Goal: Information Seeking & Learning: Learn about a topic

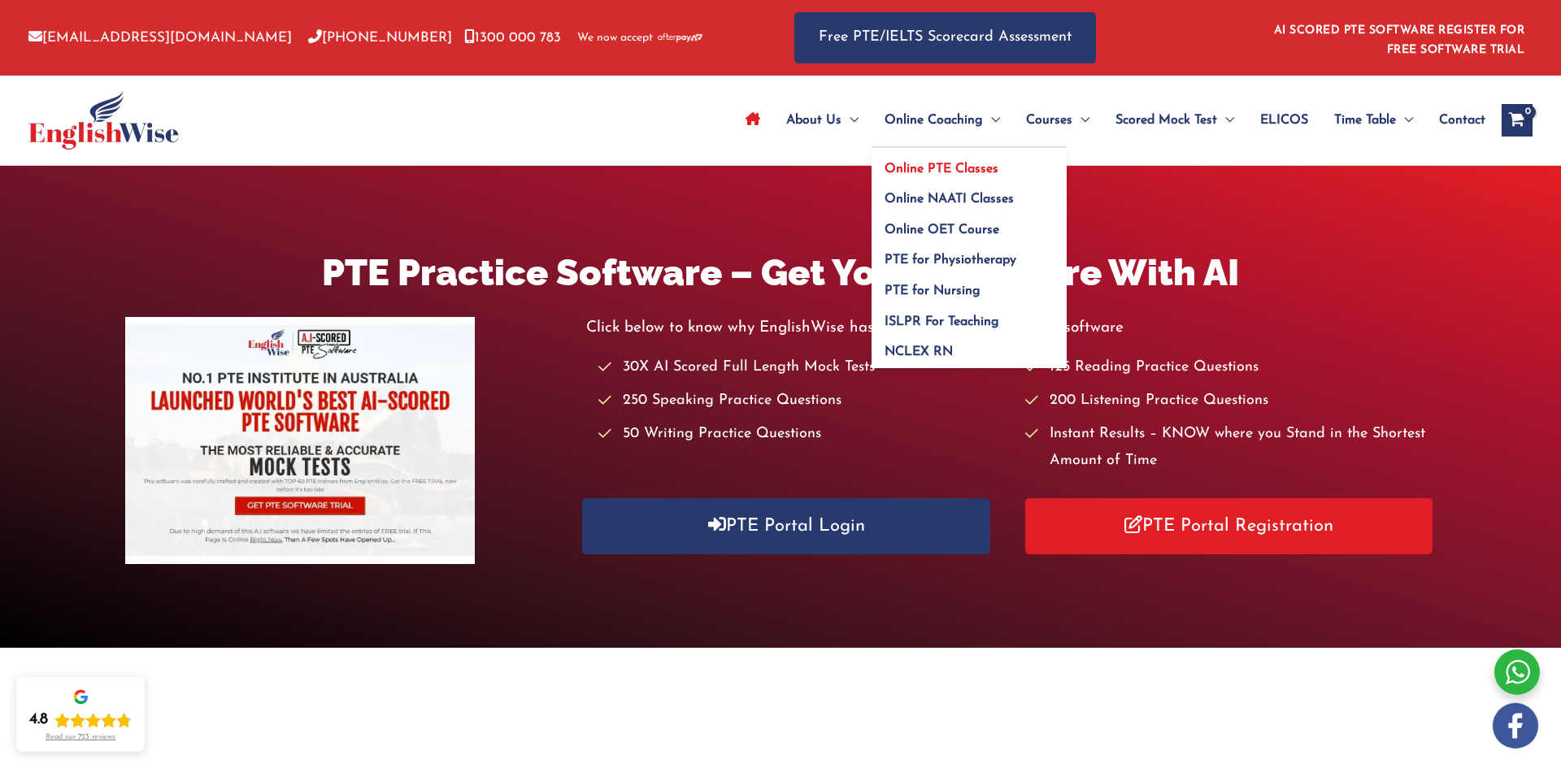
click at [927, 167] on span "Online PTE Classes" at bounding box center [941, 169] width 114 height 13
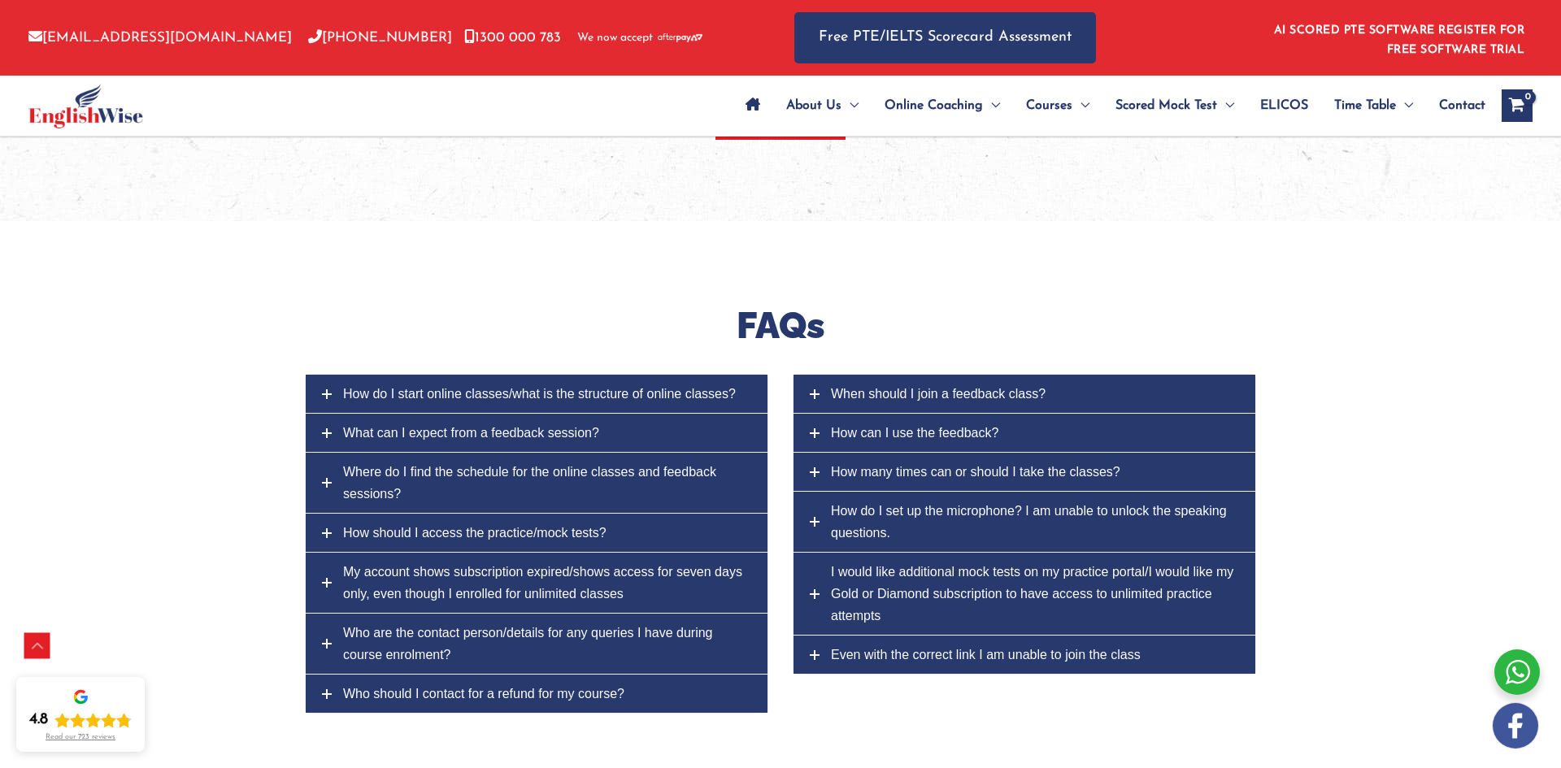
scroll to position [6178, 0]
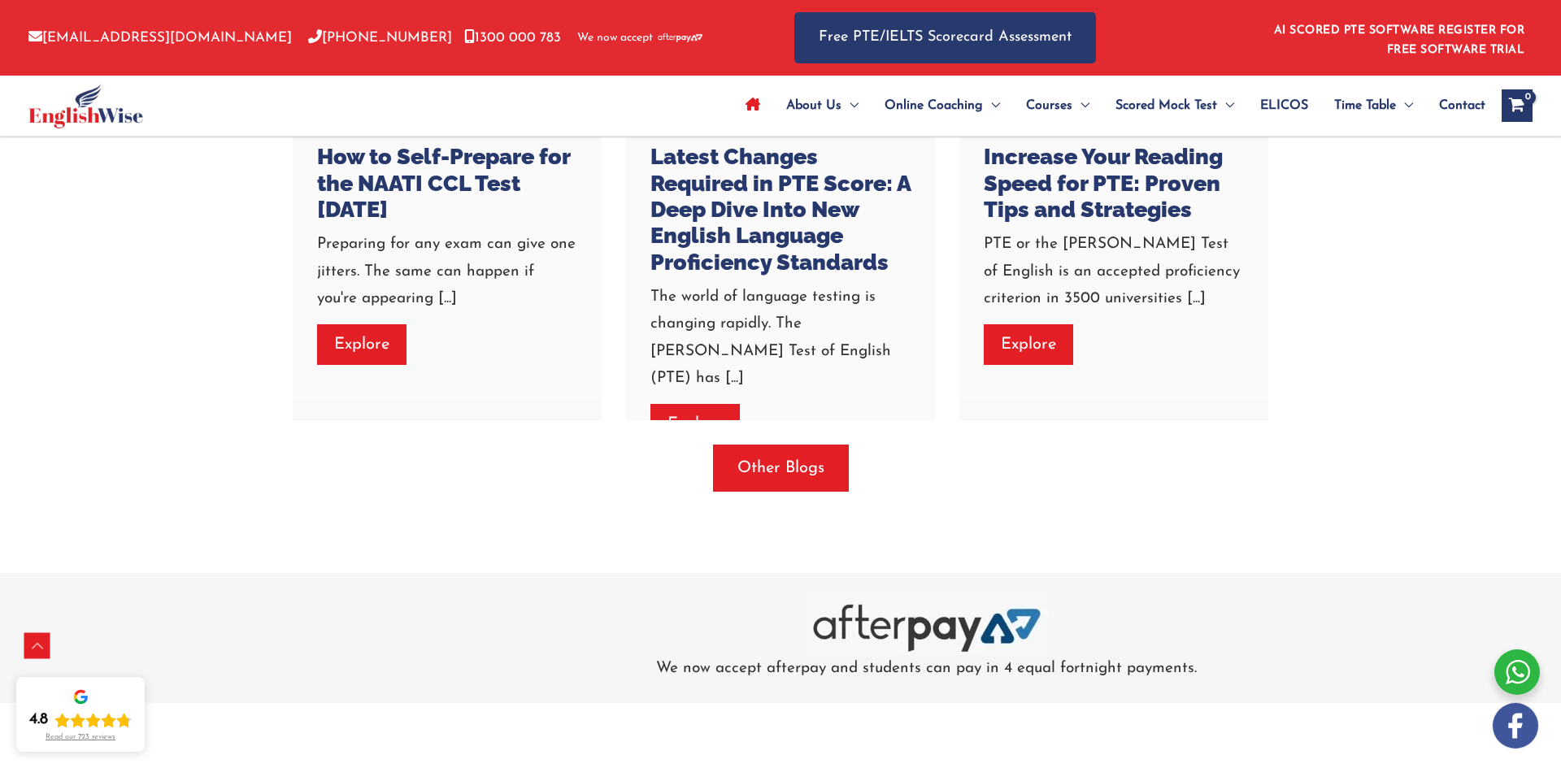
scroll to position [4682, 0]
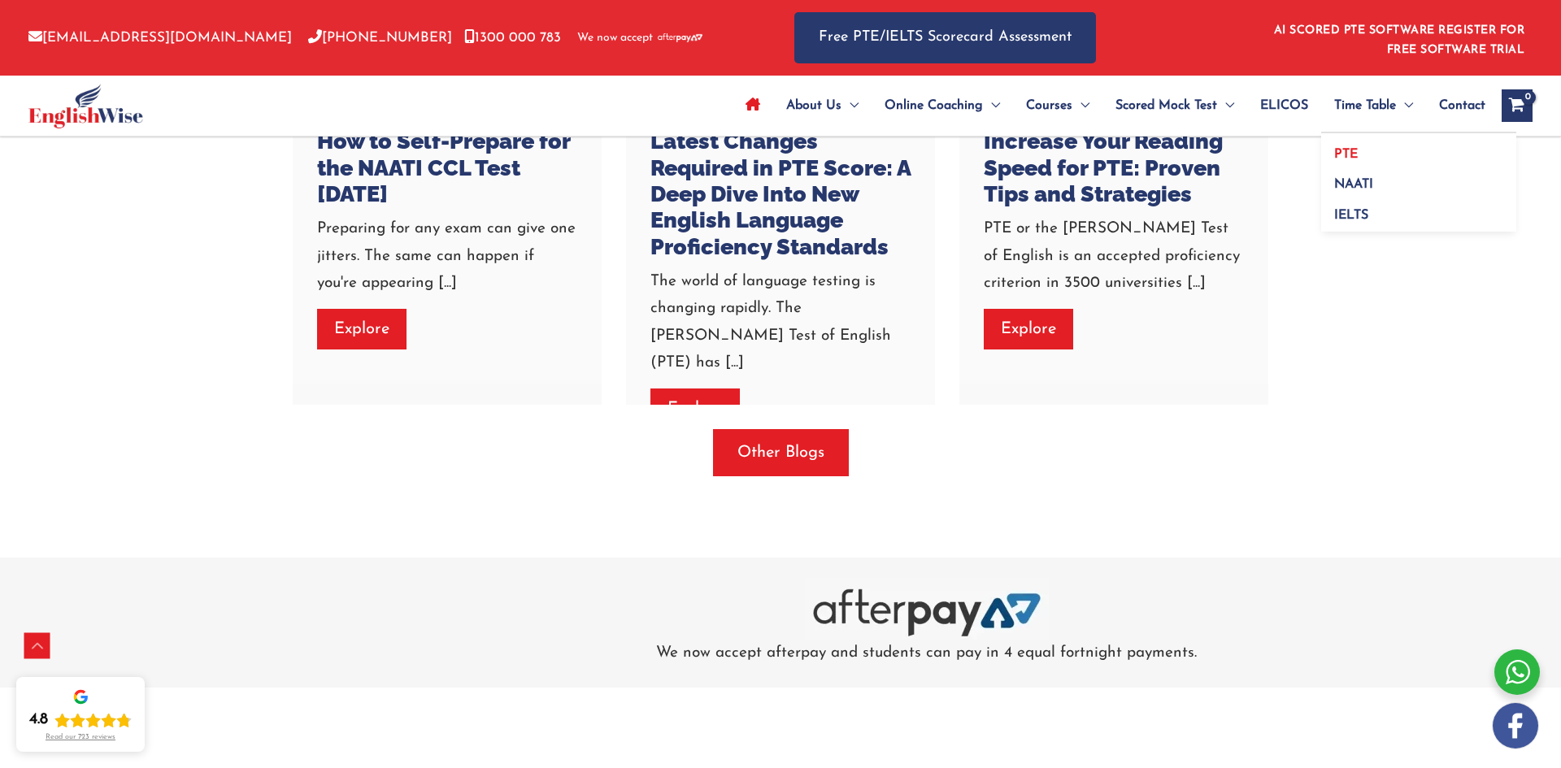
click at [1349, 154] on span "PTE" at bounding box center [1346, 154] width 24 height 13
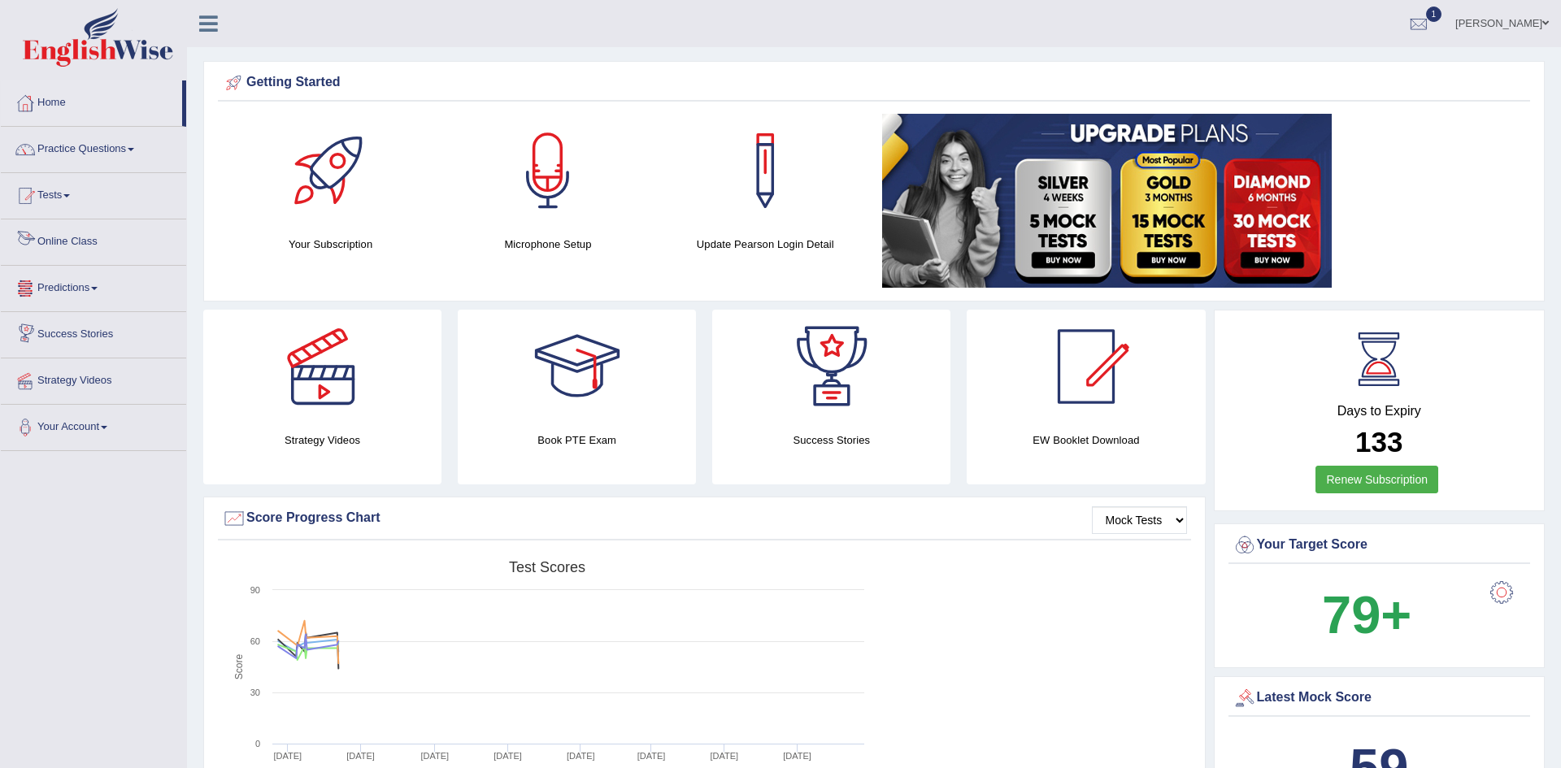
click at [71, 232] on link "Online Class" at bounding box center [93, 239] width 185 height 41
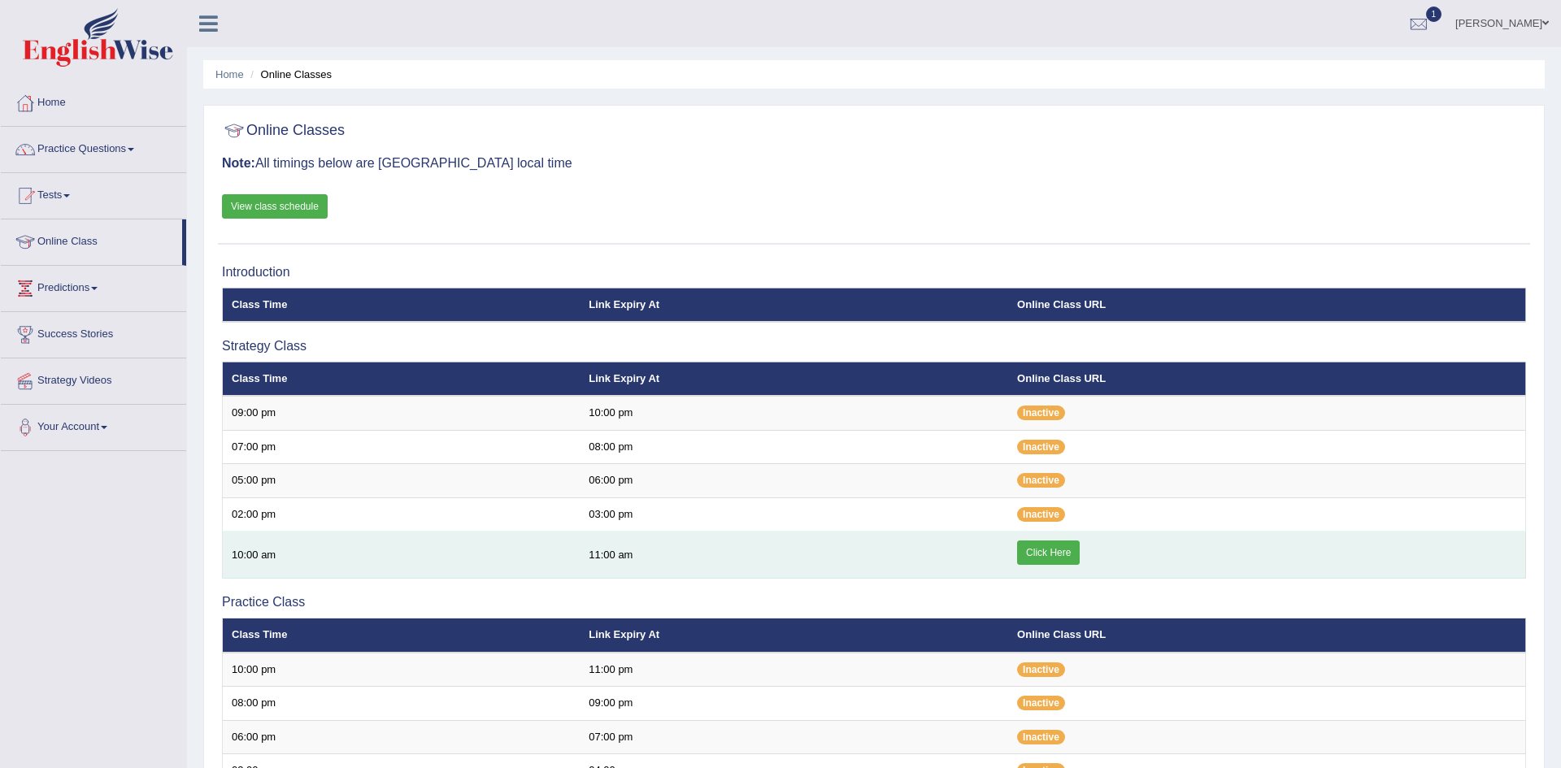
click at [1070, 549] on link "Click Here" at bounding box center [1048, 553] width 63 height 24
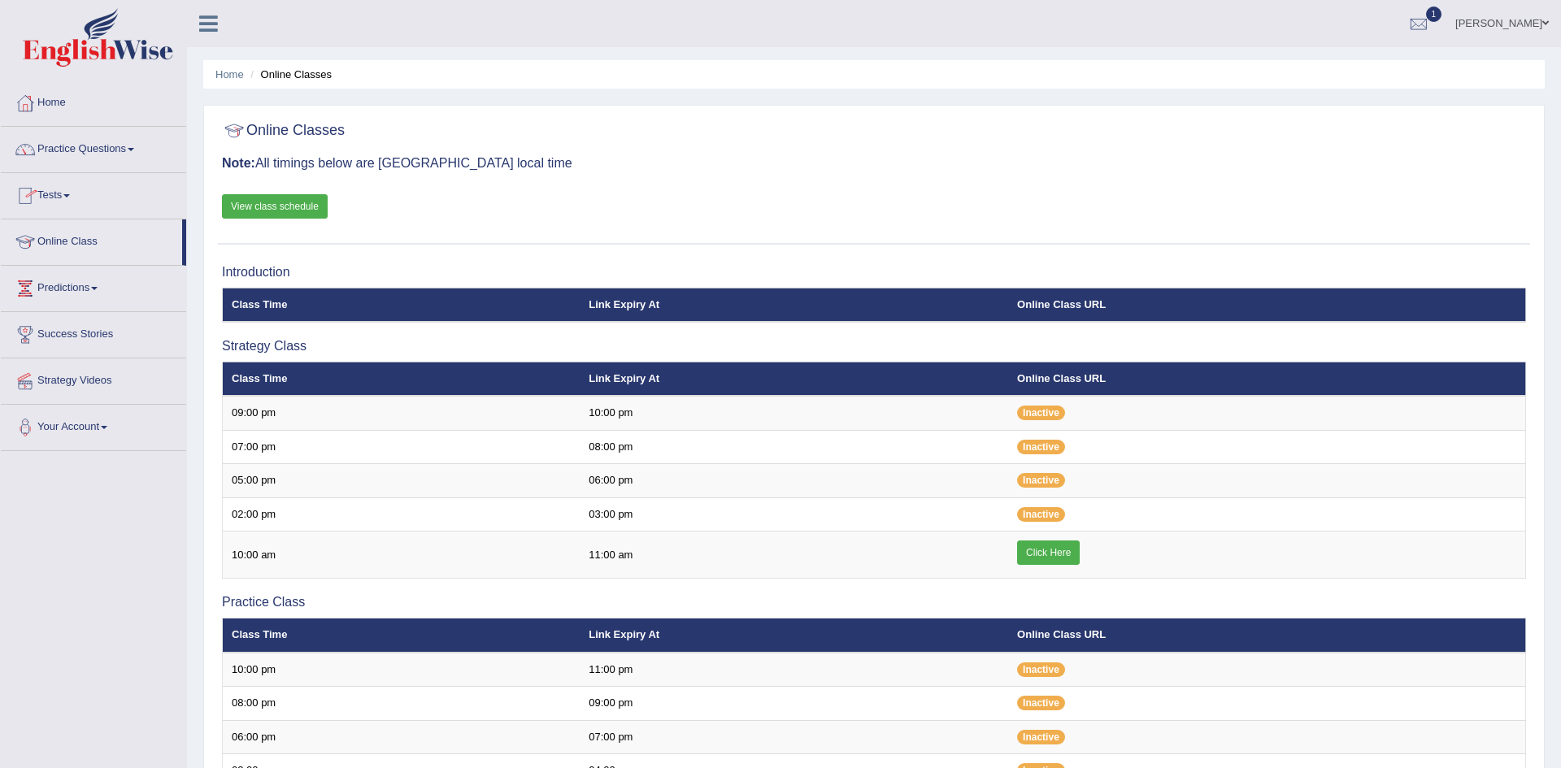
click at [78, 152] on link "Practice Questions" at bounding box center [93, 147] width 185 height 41
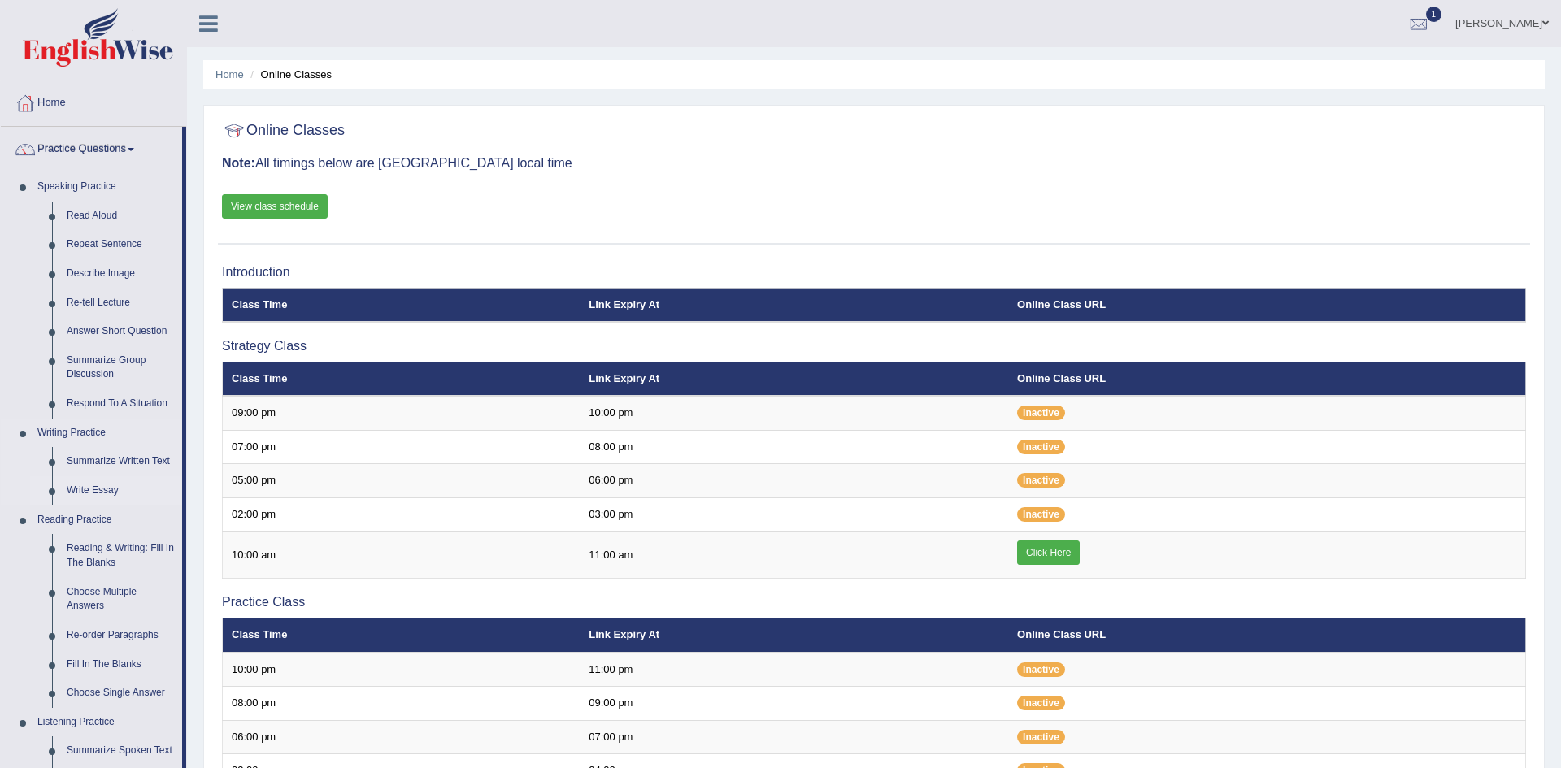
click at [99, 488] on link "Write Essay" at bounding box center [120, 490] width 123 height 29
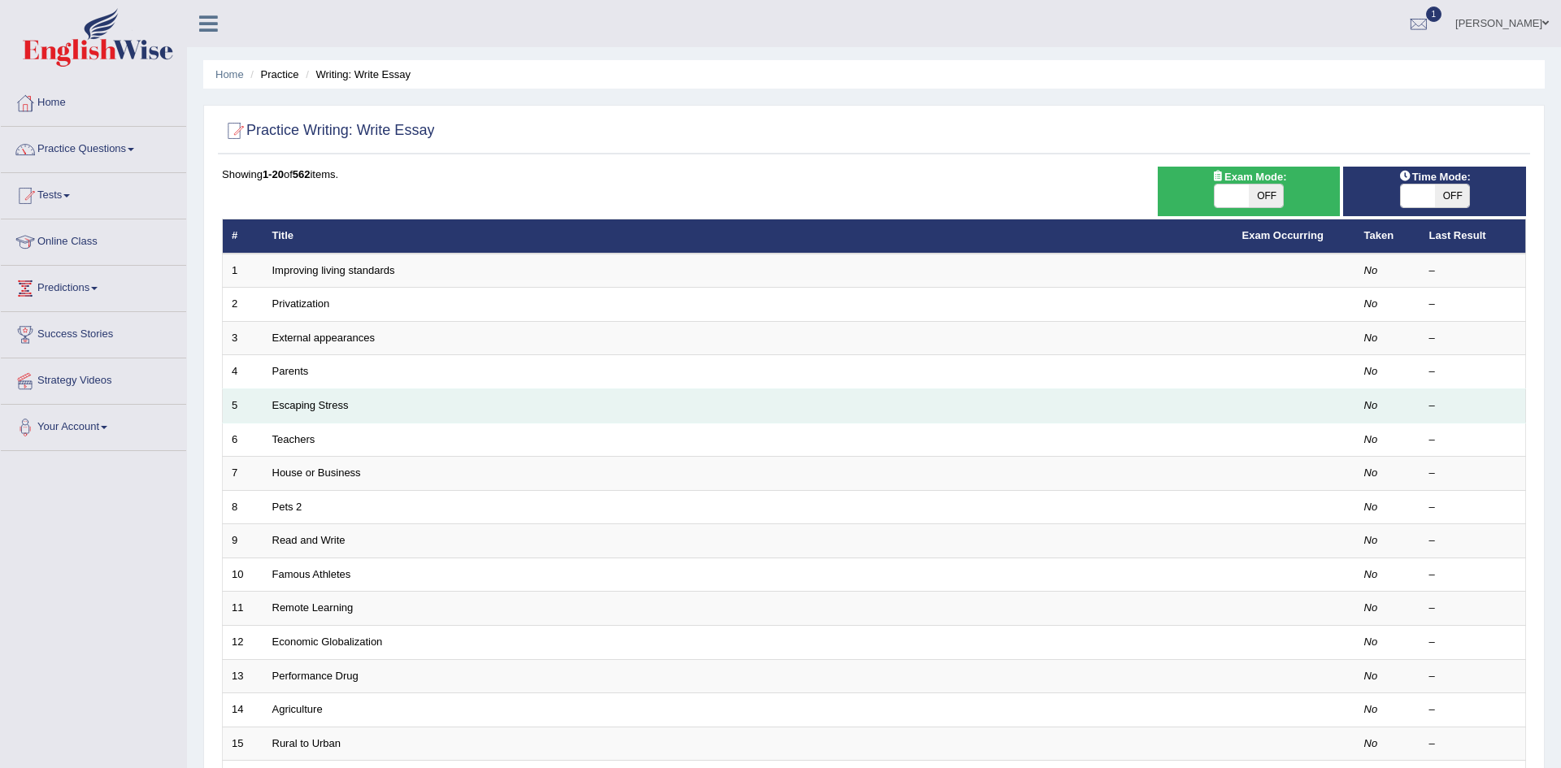
click at [308, 417] on td "Escaping Stress" at bounding box center [748, 406] width 970 height 34
click at [311, 405] on link "Escaping Stress" at bounding box center [310, 405] width 76 height 12
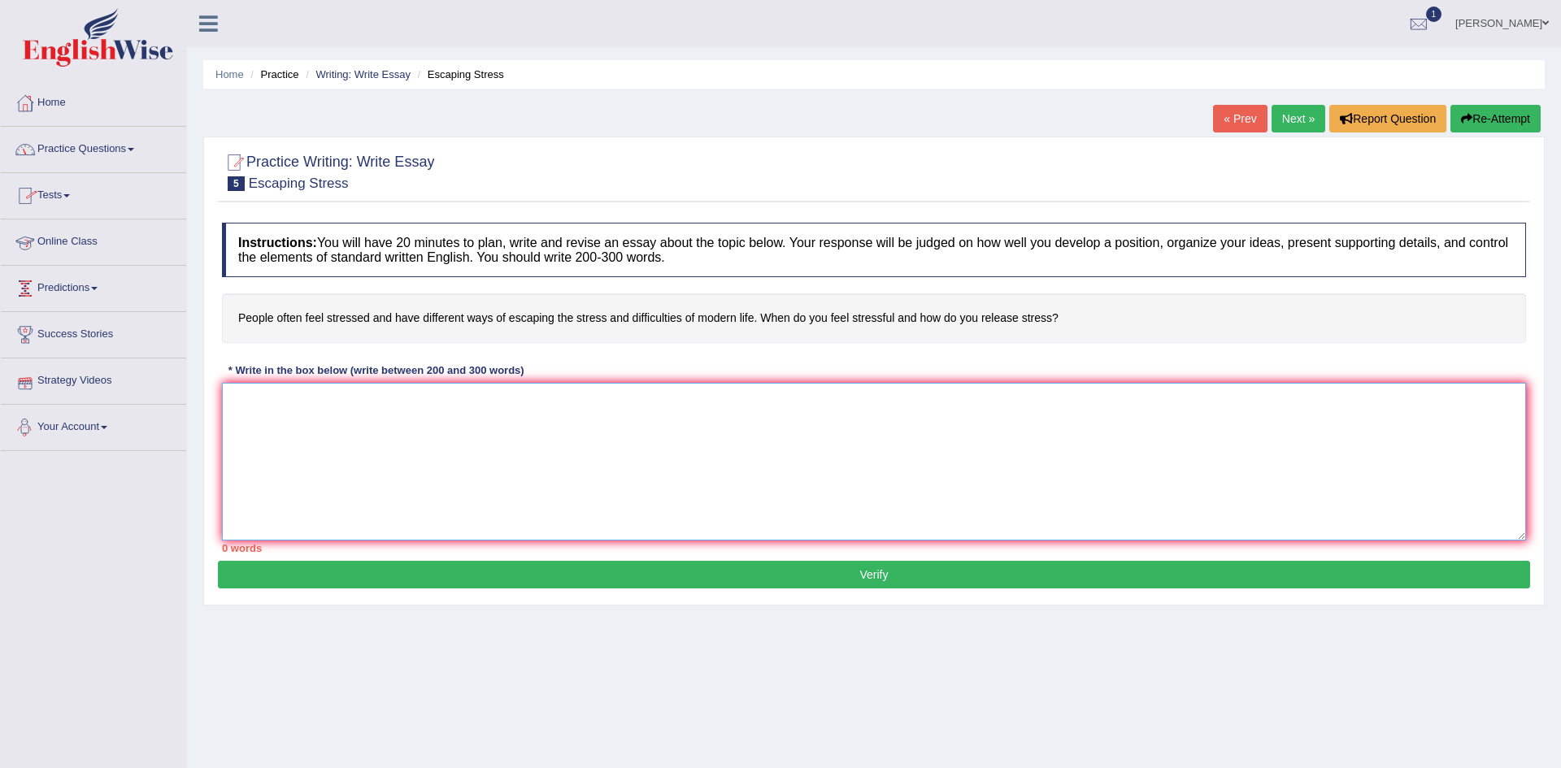
click at [298, 432] on textarea at bounding box center [874, 462] width 1304 height 158
click at [251, 424] on textarea at bounding box center [874, 462] width 1304 height 158
type textarea "t"
type textarea "T"
click at [76, 147] on link "Practice Questions" at bounding box center [93, 147] width 185 height 41
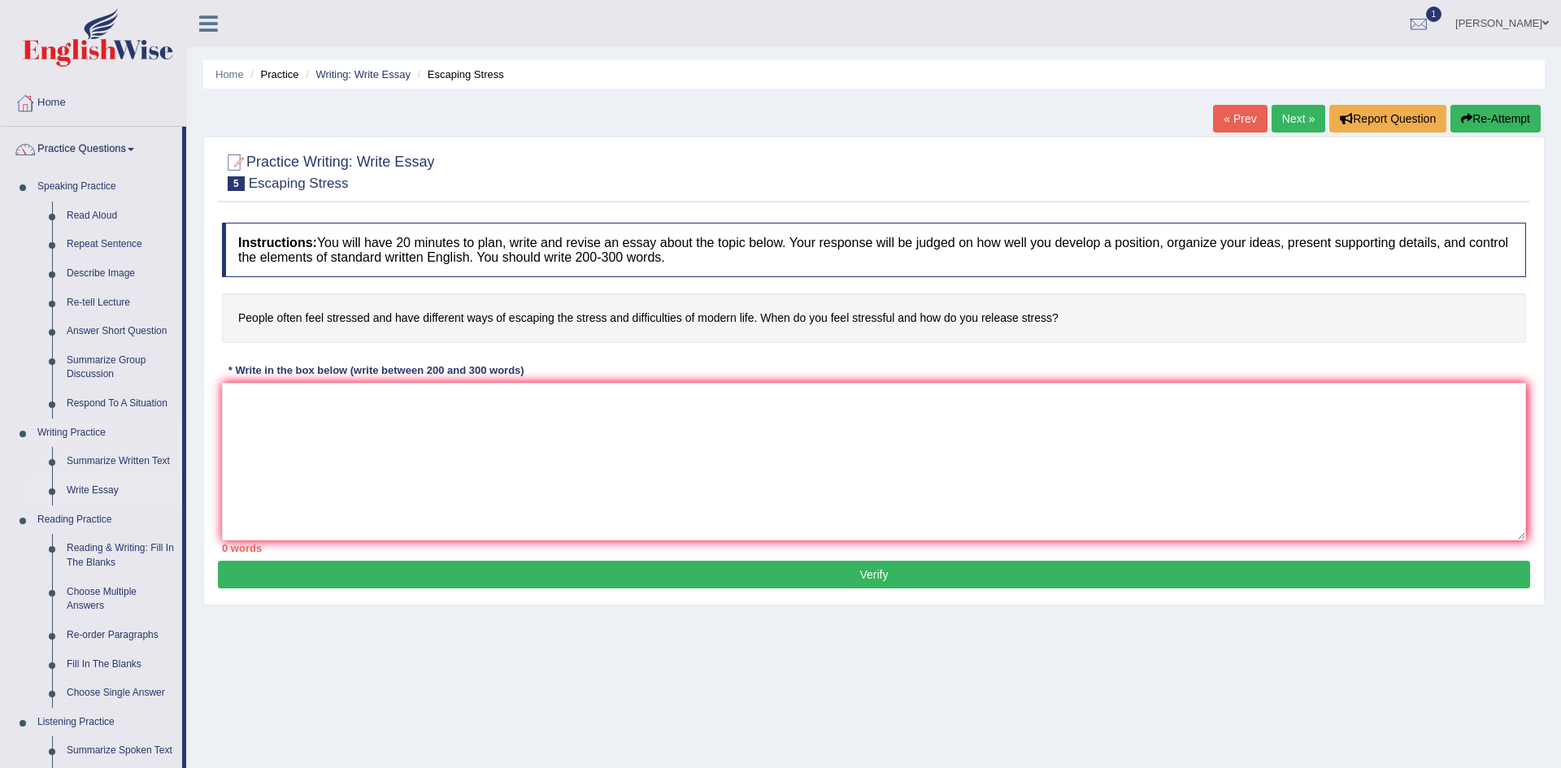
click at [102, 494] on link "Write Essay" at bounding box center [120, 490] width 123 height 29
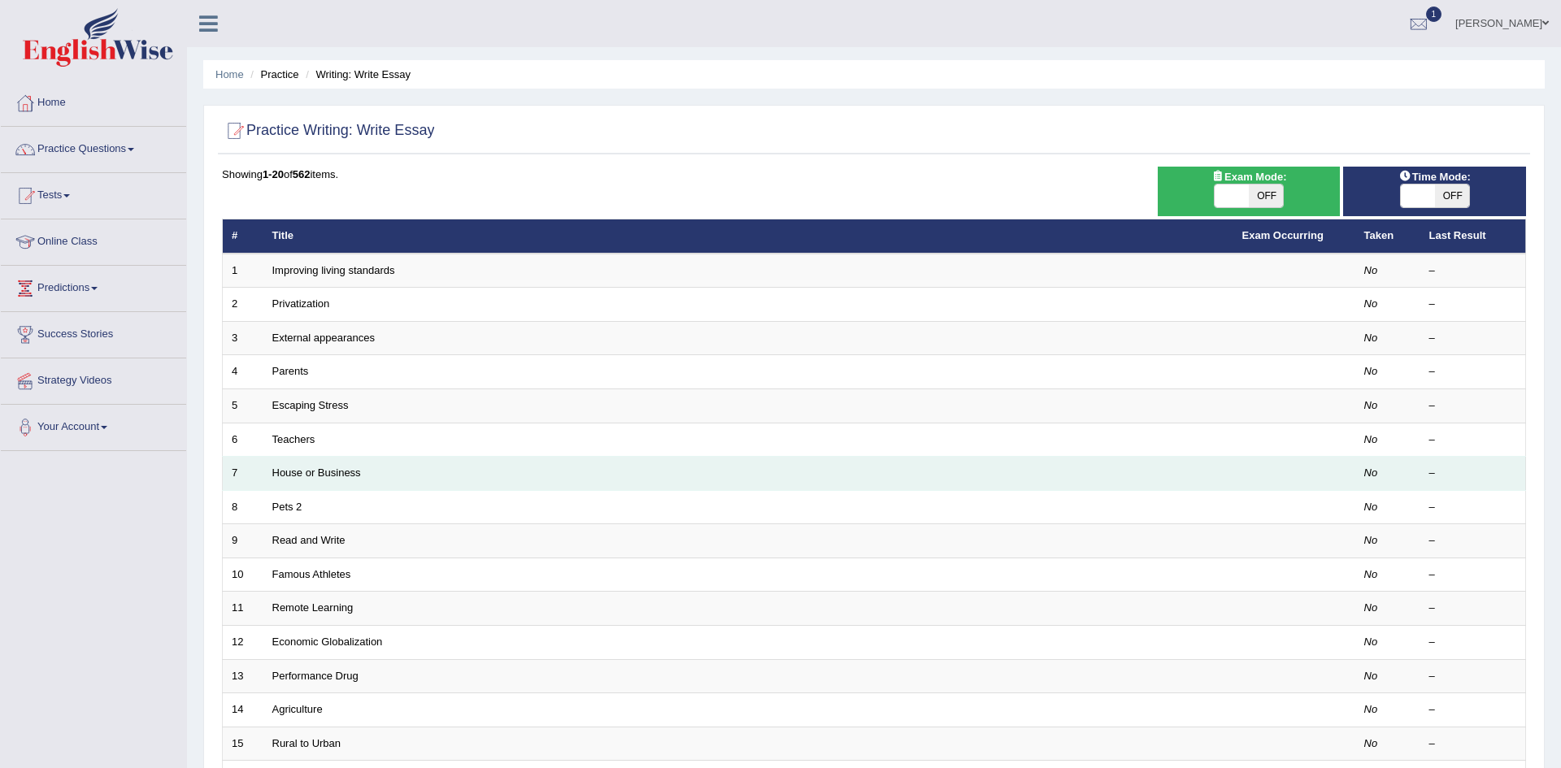
click at [259, 465] on td "7" at bounding box center [243, 474] width 41 height 34
click at [290, 475] on link "House or Business" at bounding box center [316, 473] width 89 height 12
